Goal: Transaction & Acquisition: Register for event/course

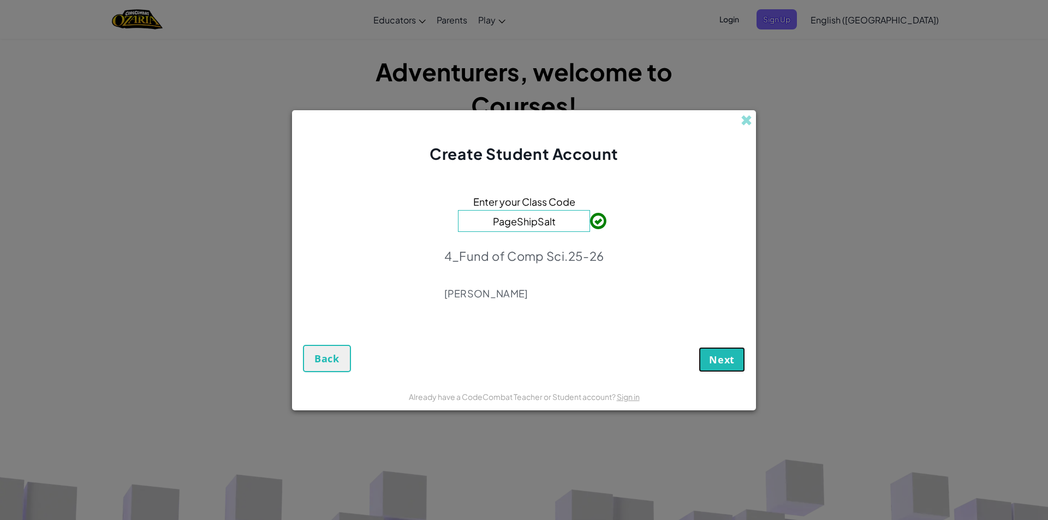
click at [738, 355] on button "Next" at bounding box center [722, 359] width 46 height 25
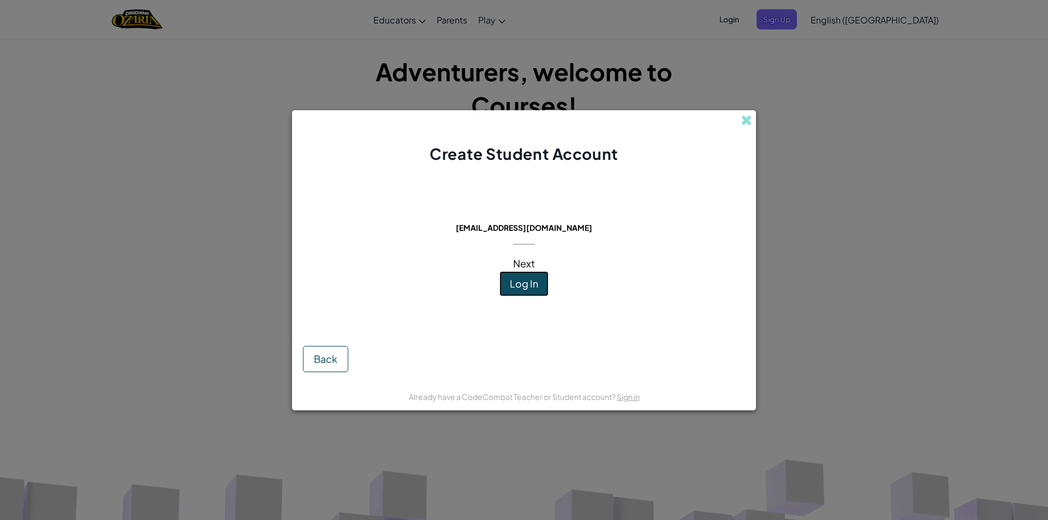
click at [546, 286] on button "Log In" at bounding box center [524, 283] width 49 height 25
